Goal: Go to known website: Access a specific website the user already knows

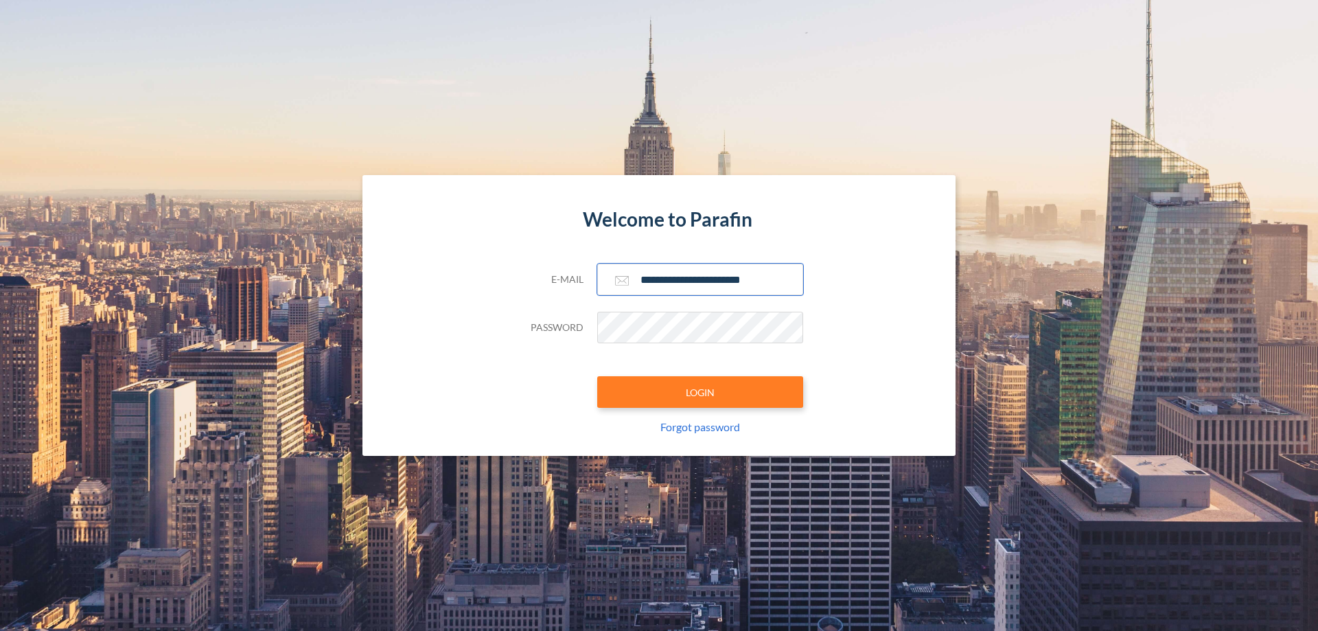
type input "**********"
click at [700, 392] on button "LOGIN" at bounding box center [700, 392] width 206 height 32
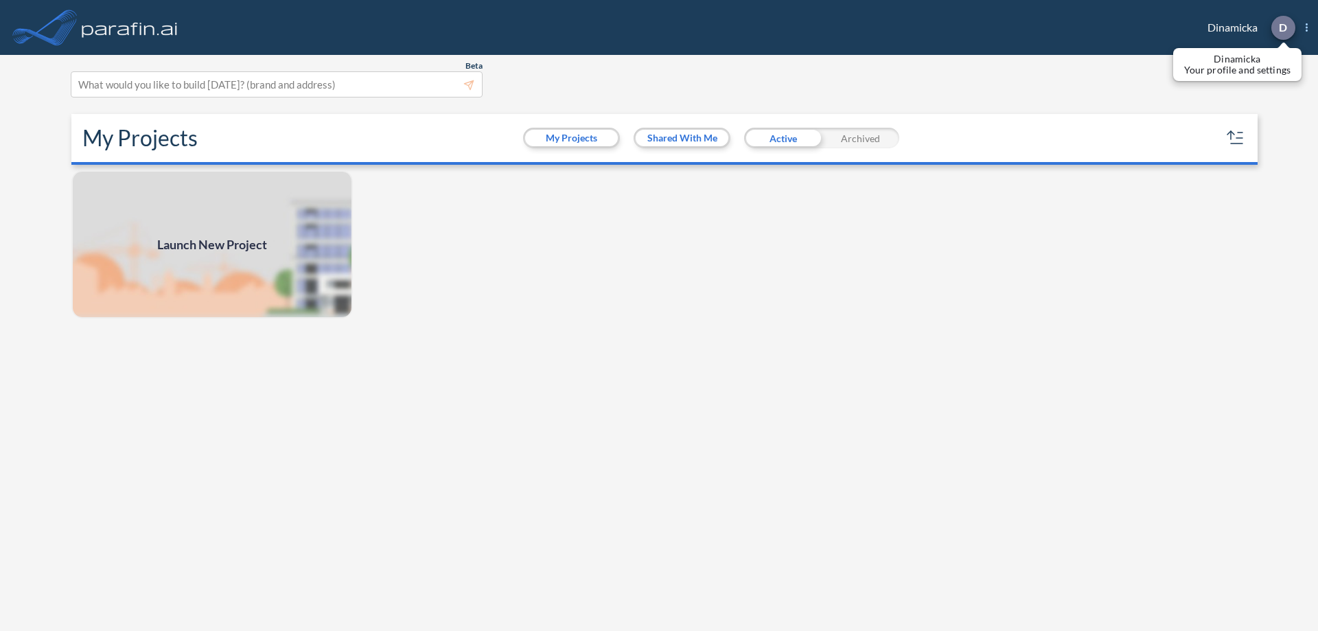
click at [1283, 27] on p "D" at bounding box center [1283, 27] width 8 height 12
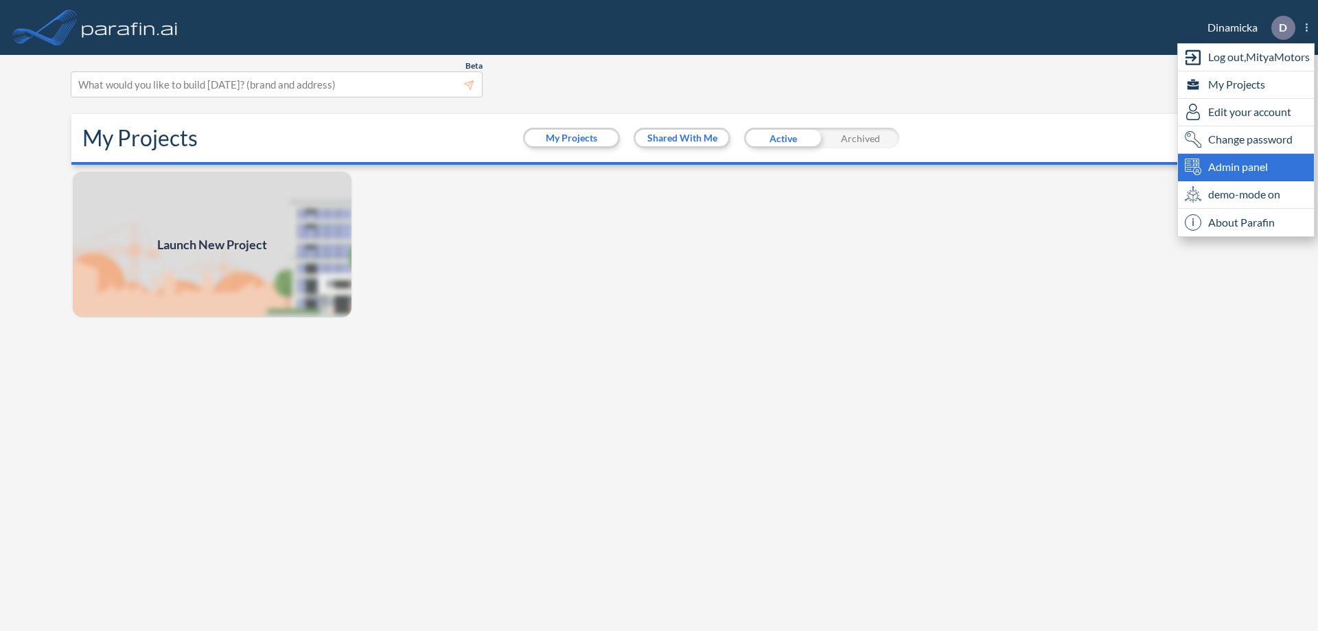
click at [1246, 167] on span "Admin panel" at bounding box center [1238, 167] width 60 height 16
